Goal: Check status: Check status

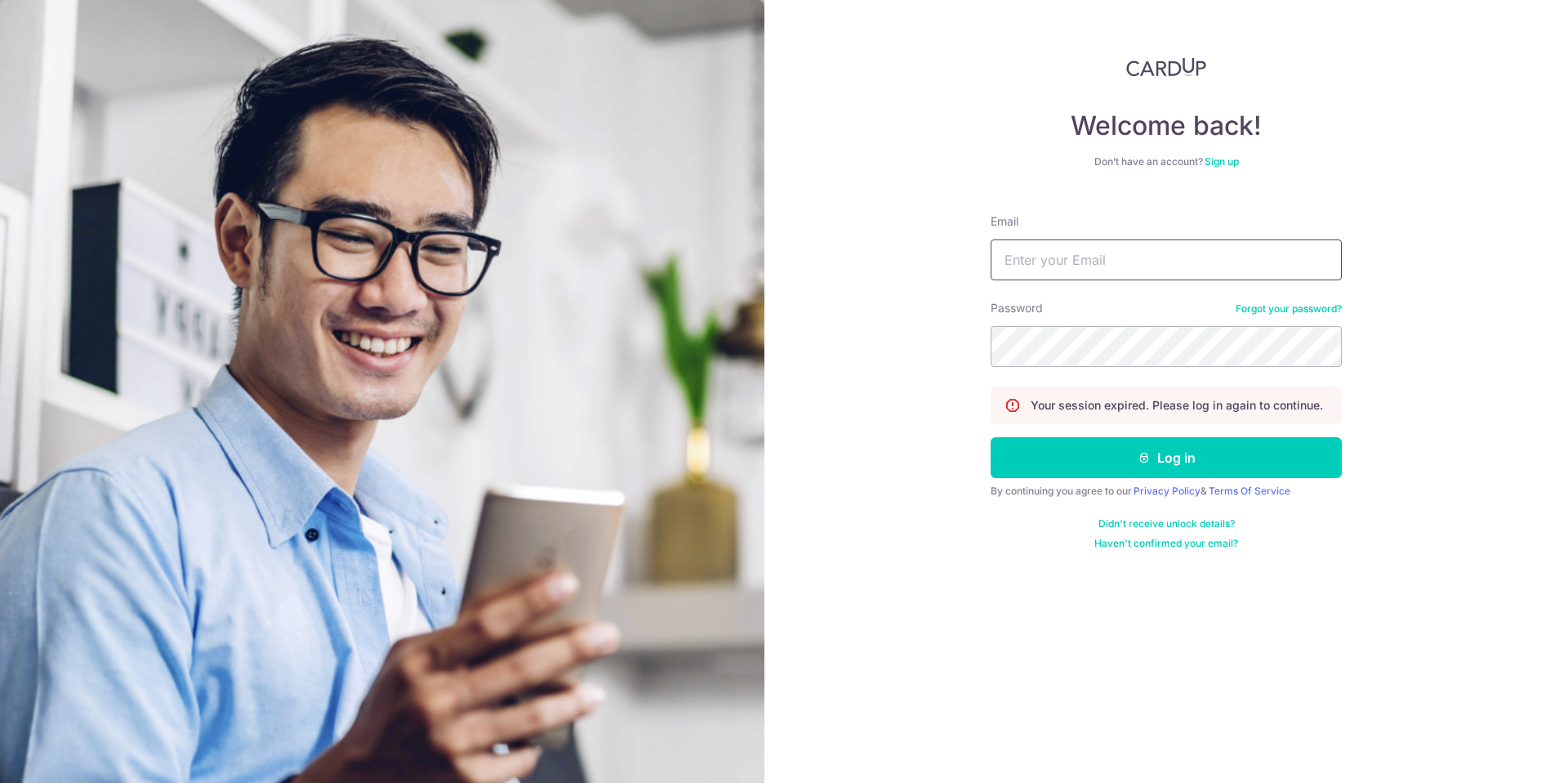
click at [1038, 261] on input "Email" at bounding box center [1166, 259] width 351 height 41
type input "[EMAIL_ADDRESS][PERSON_NAME][DOMAIN_NAME]"
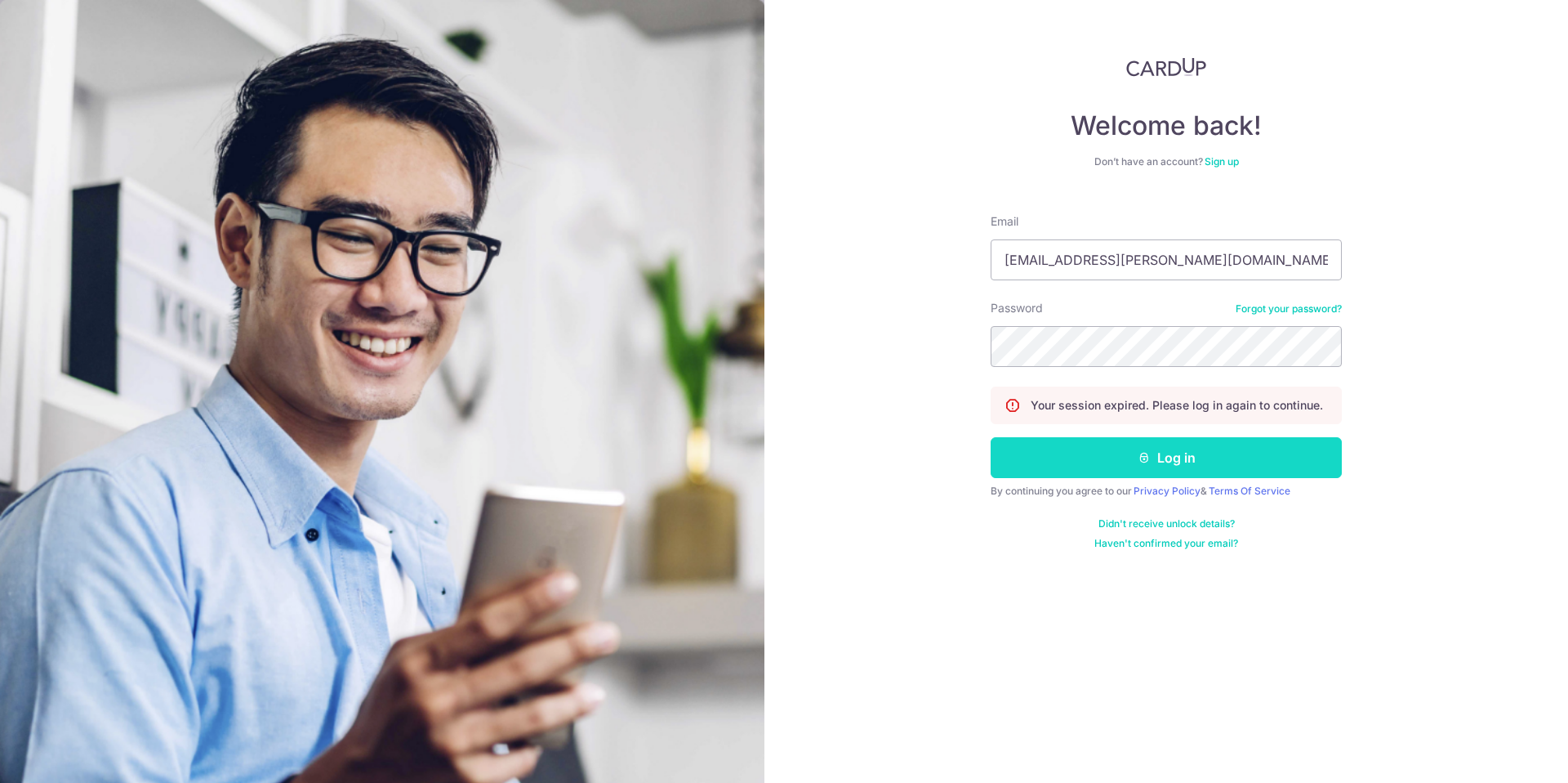
click at [1157, 459] on button "Log in" at bounding box center [1166, 457] width 351 height 41
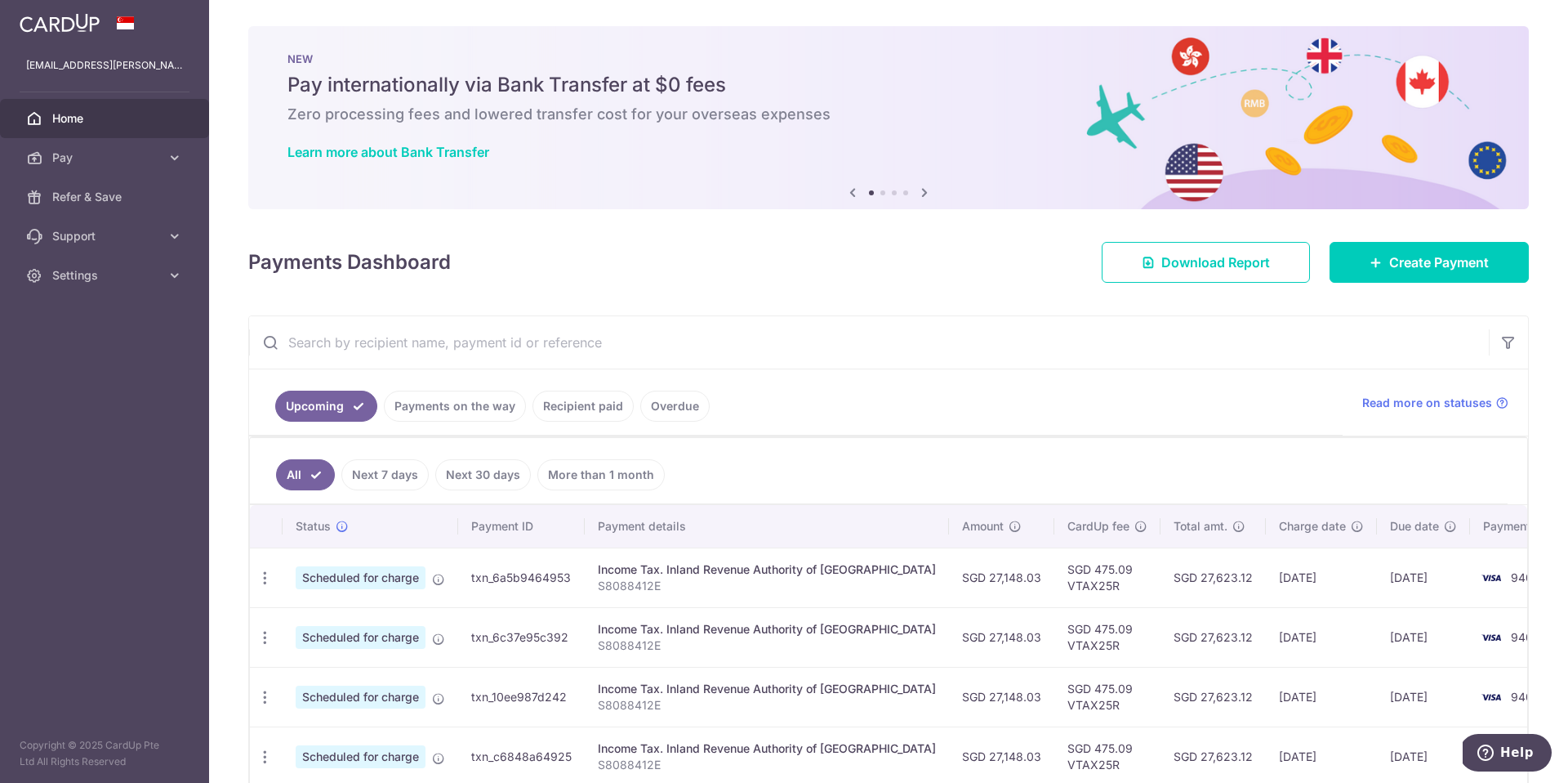
click at [588, 407] on link "Recipient paid" at bounding box center [583, 406] width 102 height 31
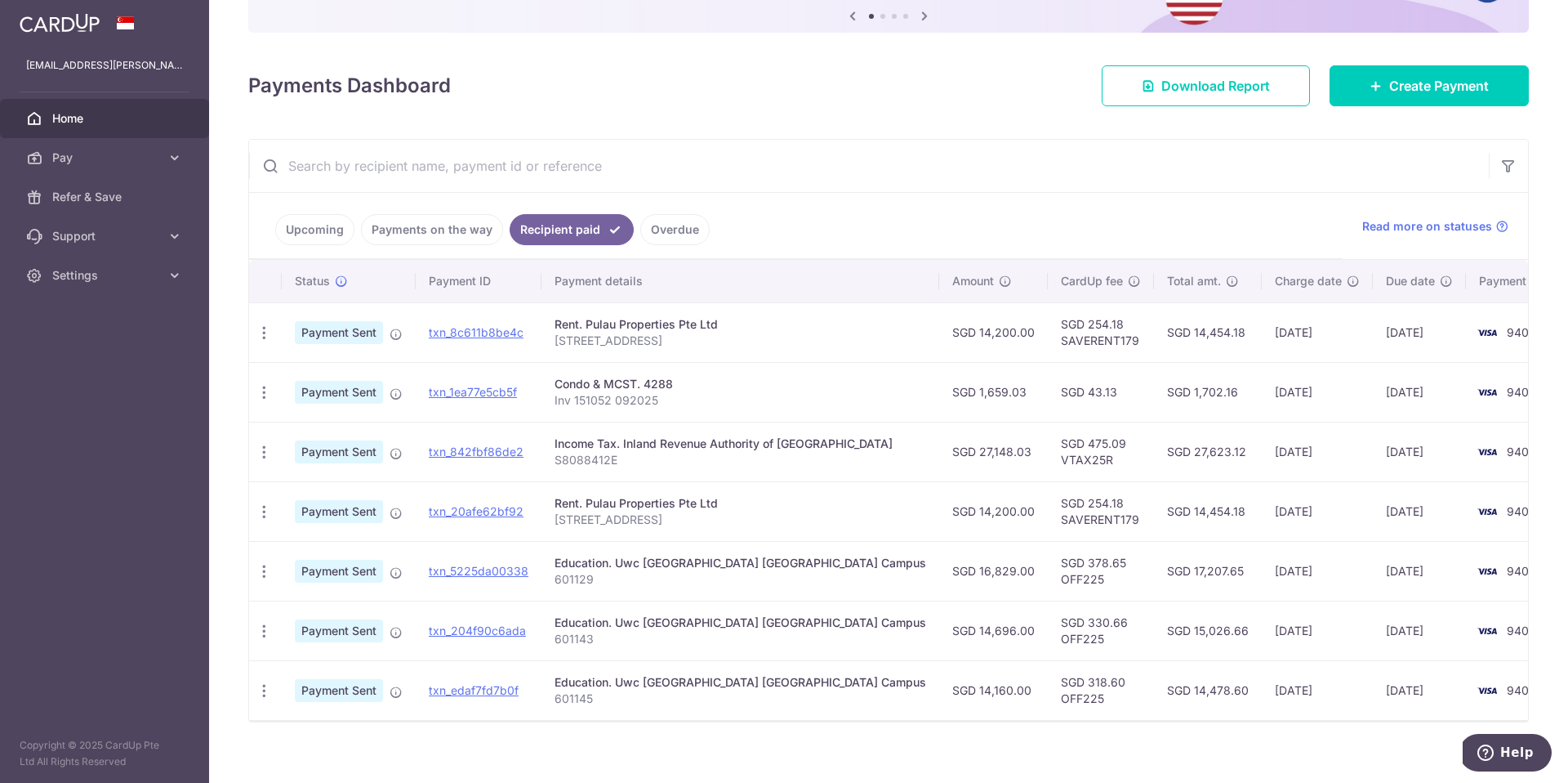
scroll to position [193, 0]
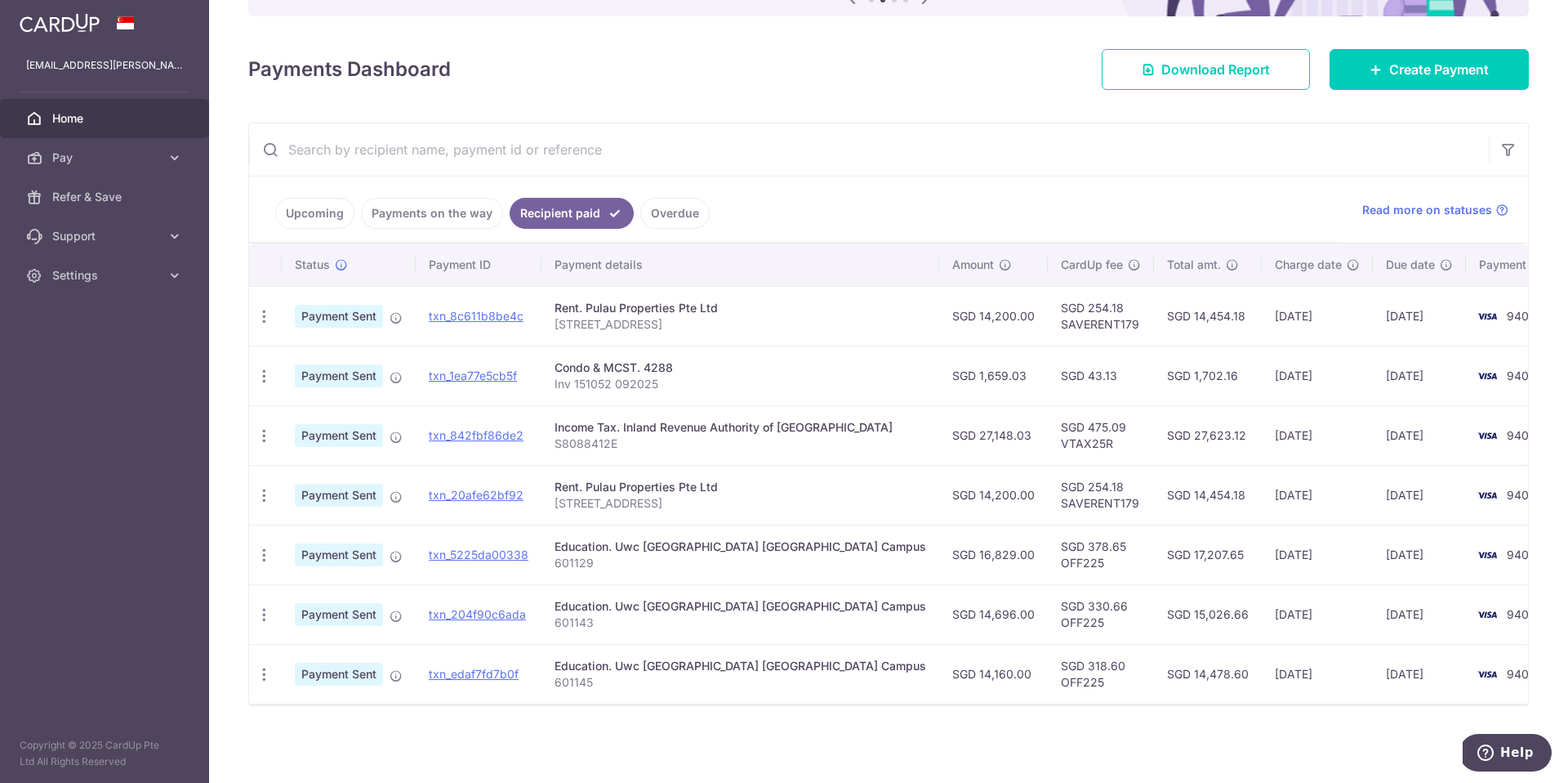
click at [422, 221] on link "Payments on the way" at bounding box center [432, 212] width 143 height 31
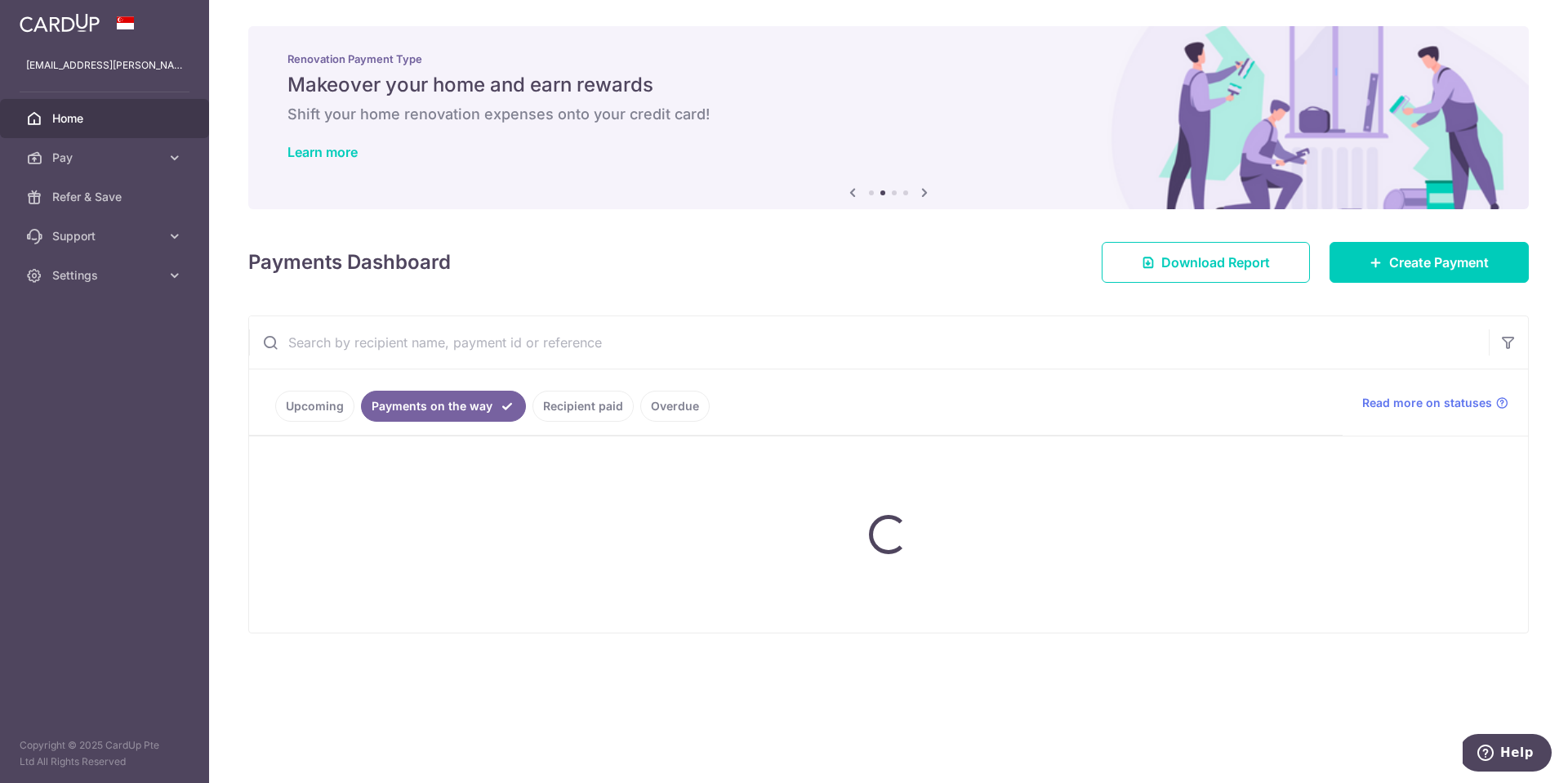
scroll to position [0, 0]
